Goal: Transaction & Acquisition: Obtain resource

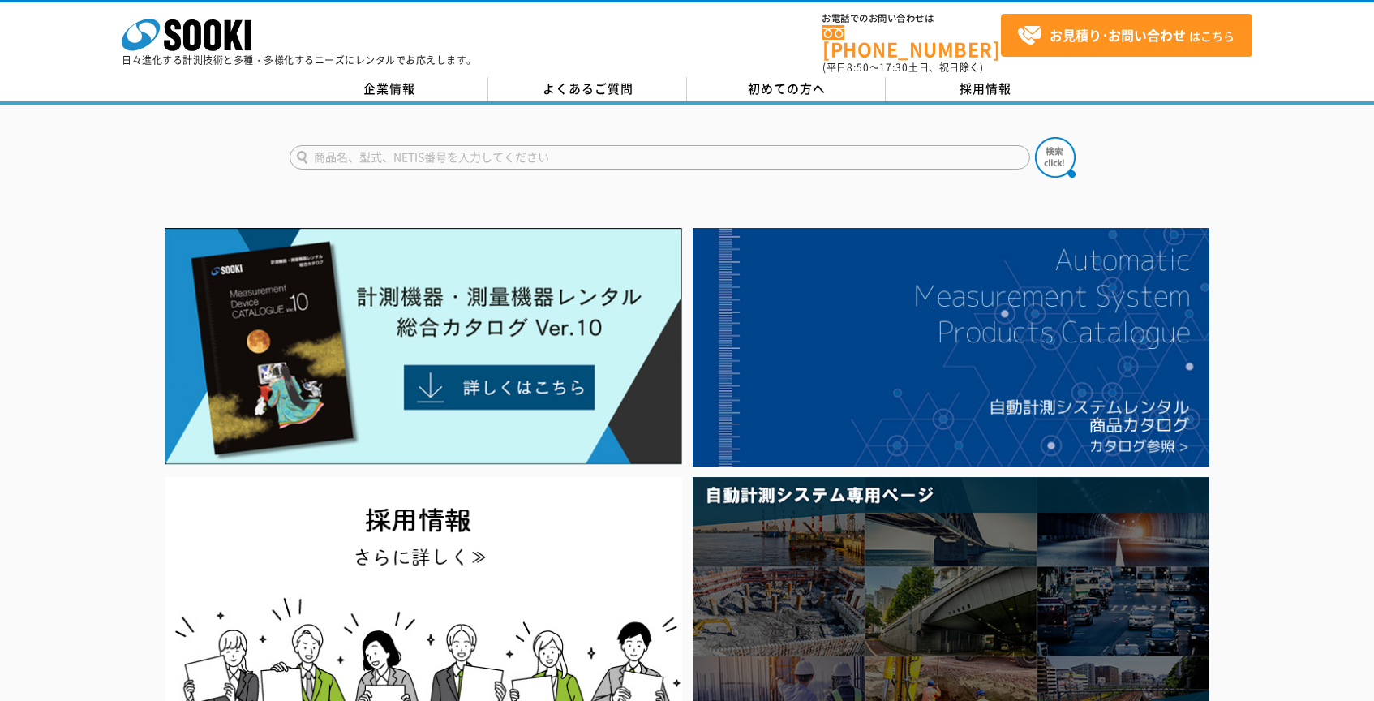
click at [463, 153] on input "text" at bounding box center [659, 157] width 740 height 24
type input "ソーラーパネル"
click at [1035, 137] on button at bounding box center [1055, 157] width 41 height 41
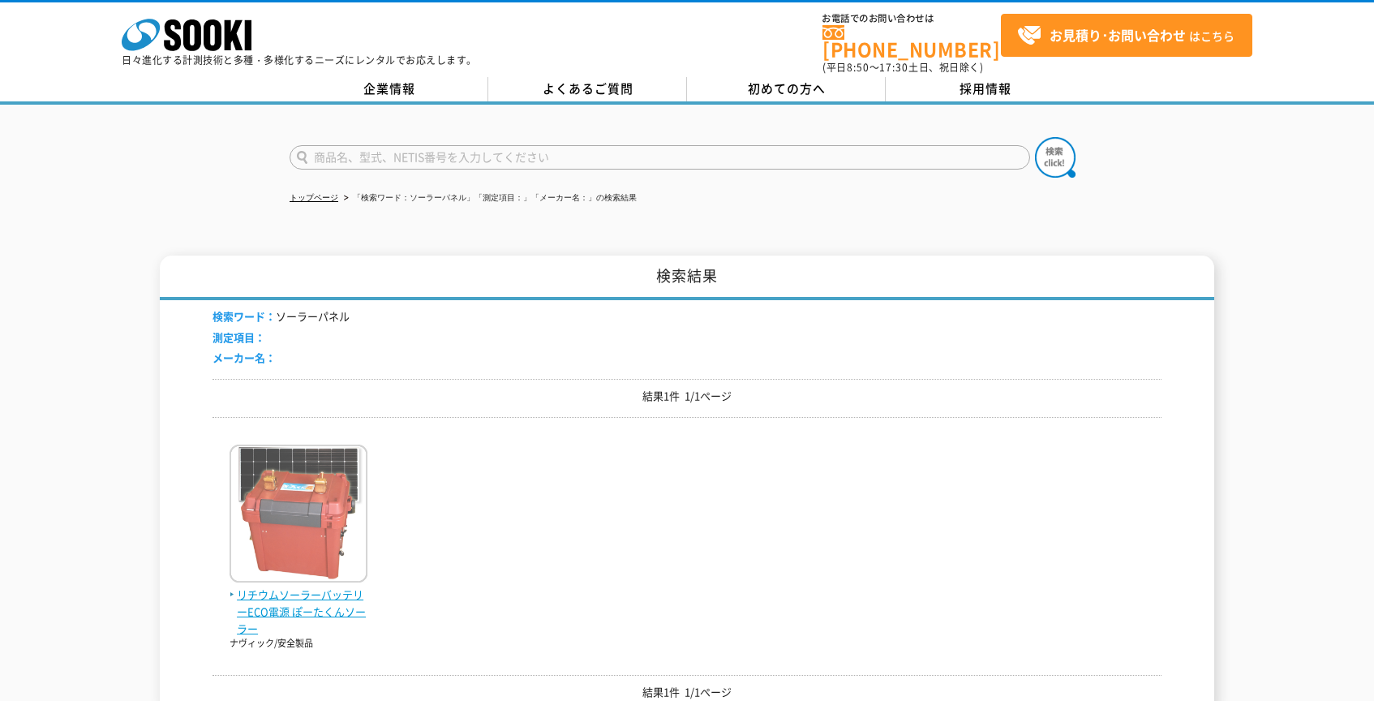
click at [280, 544] on img at bounding box center [298, 515] width 138 height 142
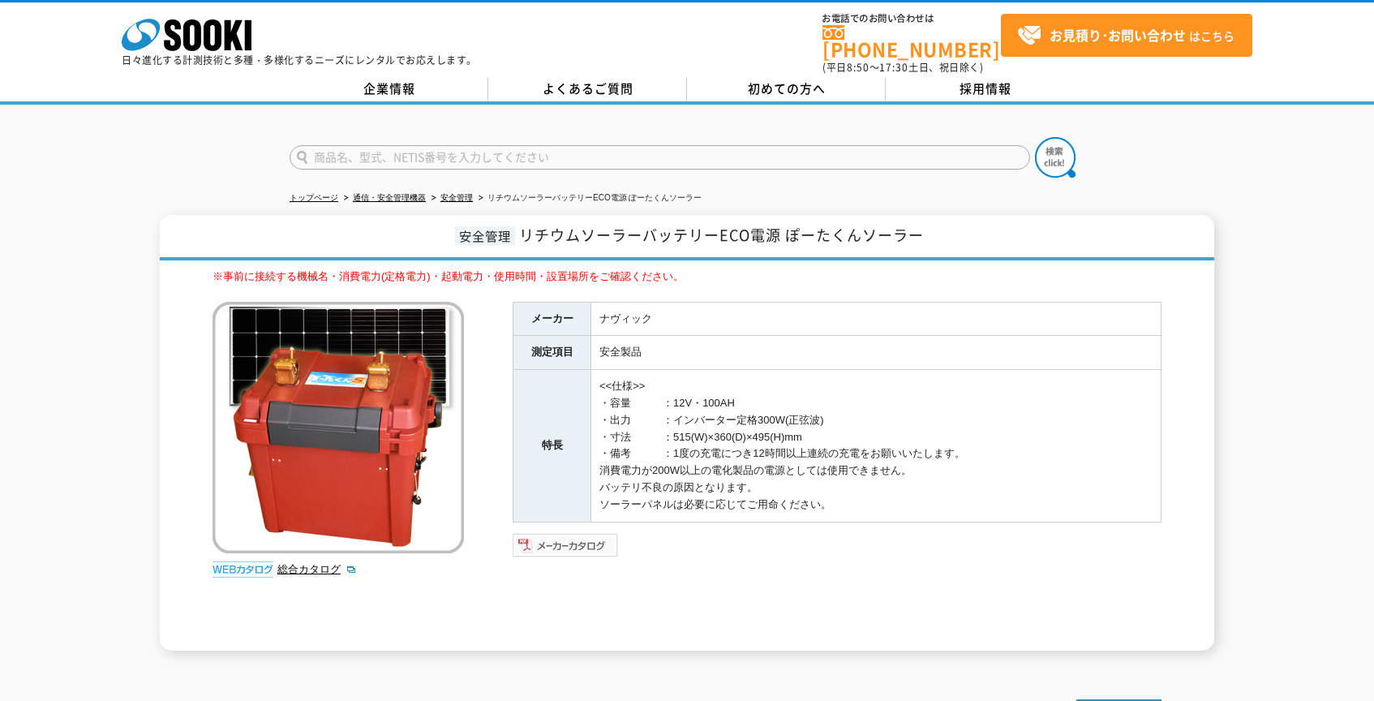
click at [577, 532] on img at bounding box center [565, 545] width 106 height 26
